Goal: Complete application form

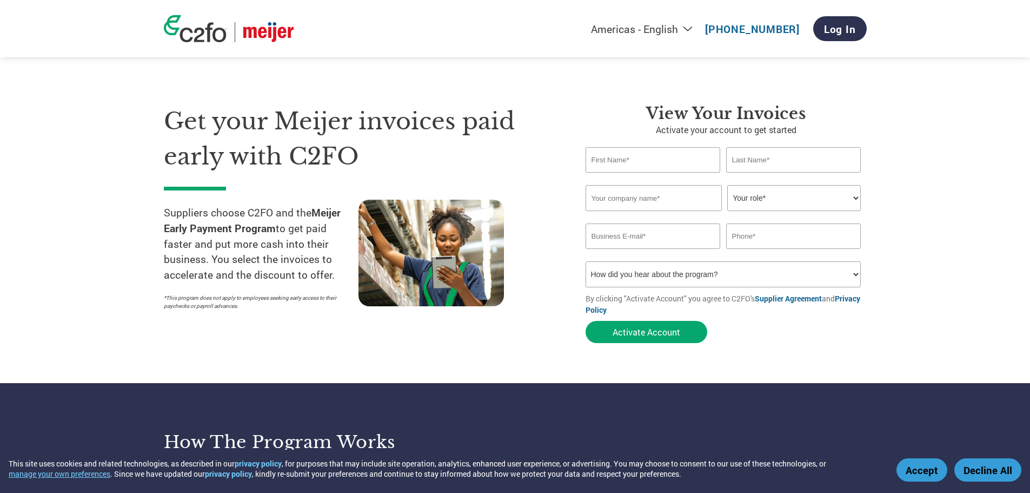
click at [675, 161] on input "text" at bounding box center [652, 159] width 135 height 25
type input "[PERSON_NAME]"
type input "[PERSON_NAME][EMAIL_ADDRESS][DOMAIN_NAME]"
type input "6513988174"
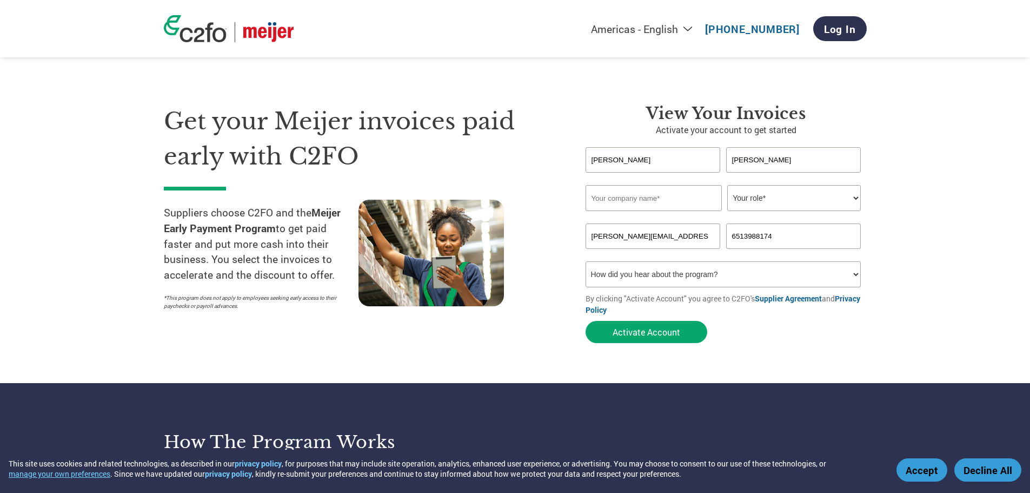
click at [653, 235] on input "[PERSON_NAME][EMAIL_ADDRESS][DOMAIN_NAME]" at bounding box center [652, 235] width 135 height 25
drag, startPoint x: 709, startPoint y: 234, endPoint x: 497, endPoint y: 234, distance: 211.9
click at [497, 234] on div "Get your Meijer invoices paid early with C2FO Suppliers choose C2FO and the Mei…" at bounding box center [515, 205] width 703 height 288
type input "[EMAIL_ADDRESS][DOMAIN_NAME]"
type input "Weather Trends International"
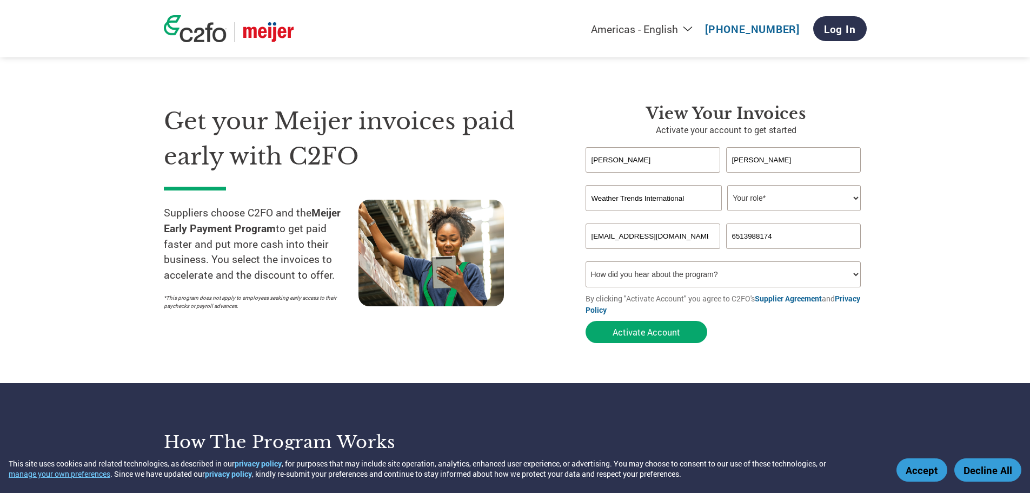
click at [856, 199] on select "Your role* CFO Controller Credit Manager Finance Director Treasurer CEO Preside…" at bounding box center [794, 198] width 134 height 26
select select "ACCOUNTS_RECEIVABLE"
click at [727, 185] on select "Your role* CFO Controller Credit Manager Finance Director Treasurer CEO Preside…" at bounding box center [794, 198] width 134 height 26
click at [789, 236] on input "6513988174" at bounding box center [793, 235] width 135 height 25
drag, startPoint x: 726, startPoint y: 239, endPoint x: 656, endPoint y: 241, distance: 70.3
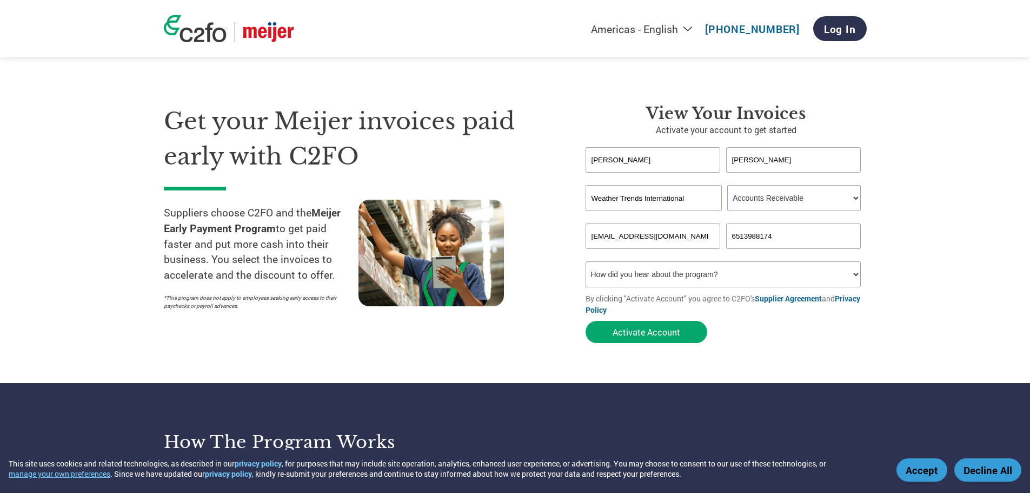
click at [656, 241] on div "[EMAIL_ADDRESS][DOMAIN_NAME] 6513988174" at bounding box center [725, 235] width 281 height 25
type input "6108073587"
click at [851, 276] on select "How did you hear about the program? Received a letter Email Social Media Online…" at bounding box center [723, 274] width 276 height 26
select select "Email"
click at [585, 261] on select "How did you hear about the program? Received a letter Email Social Media Online…" at bounding box center [723, 274] width 276 height 26
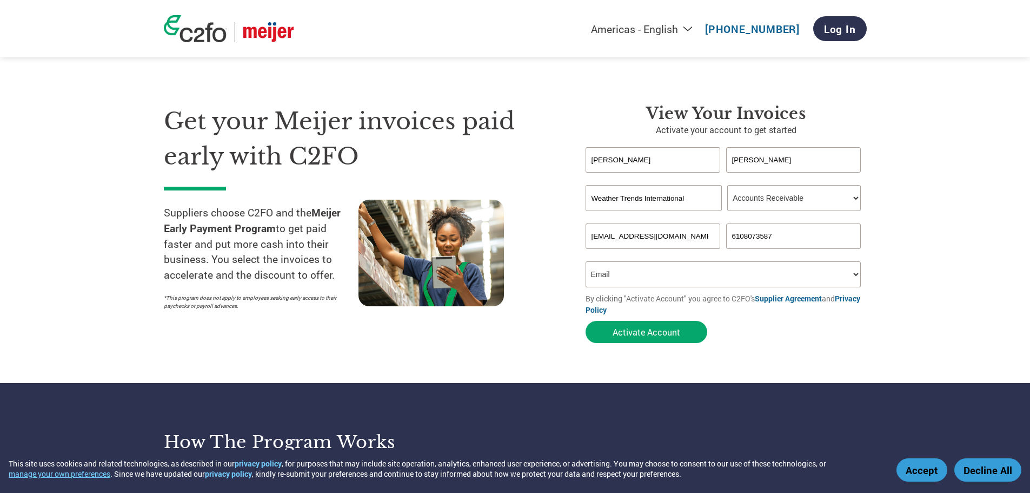
drag, startPoint x: 678, startPoint y: 329, endPoint x: 911, endPoint y: 345, distance: 233.6
click at [911, 345] on section "Get your Meijer invoices paid early with C2FO Suppliers choose C2FO and the Mei…" at bounding box center [515, 213] width 1030 height 340
click at [635, 336] on button "Activate Account" at bounding box center [646, 332] width 122 height 22
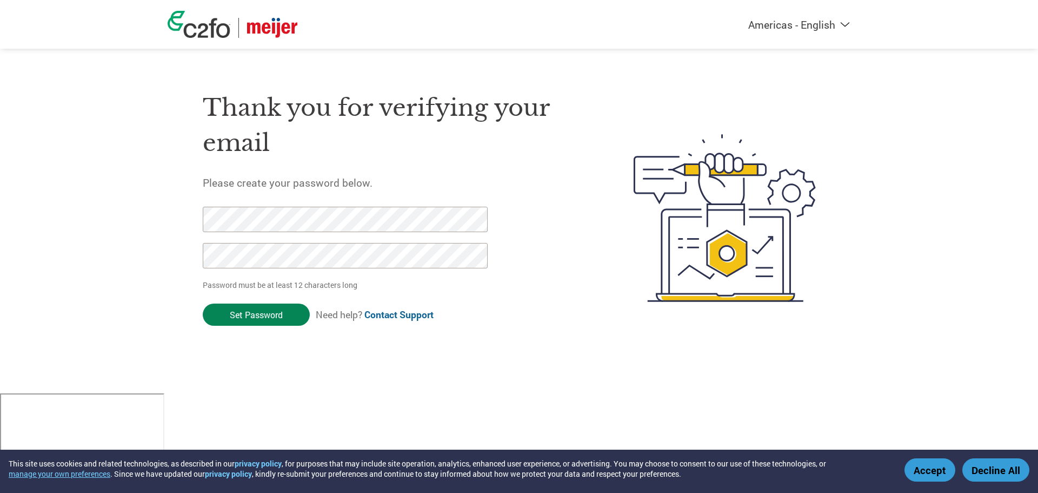
click at [249, 316] on input "Set Password" at bounding box center [256, 314] width 107 height 22
